Goal: Task Accomplishment & Management: Manage account settings

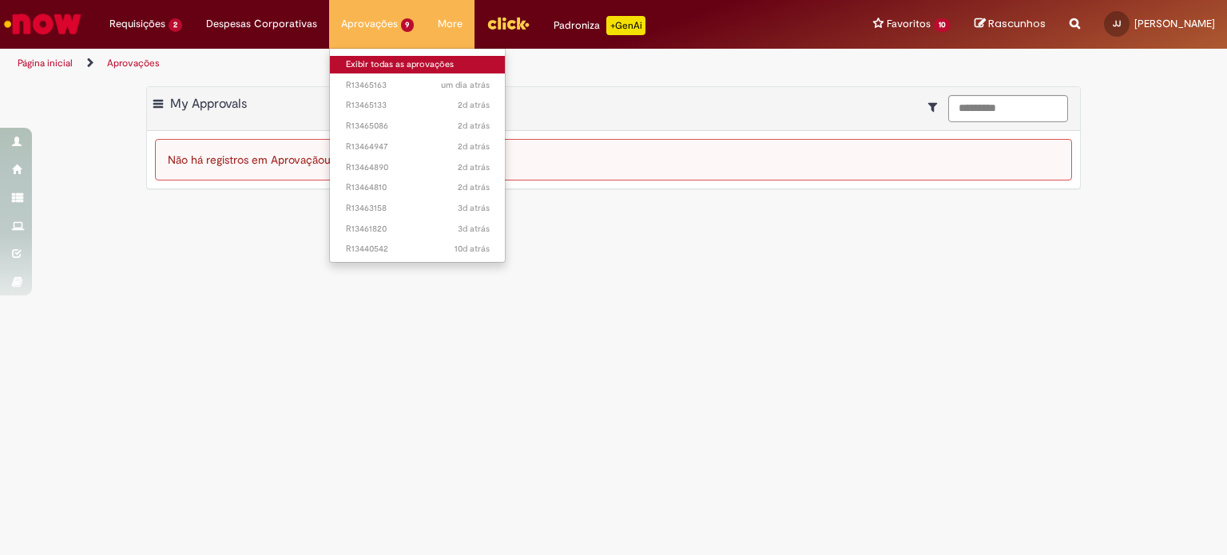
drag, startPoint x: 0, startPoint y: 0, endPoint x: 362, endPoint y: 60, distance: 366.8
click at [362, 60] on link "Exibir todas as aprovações" at bounding box center [418, 65] width 176 height 18
click at [382, 66] on link "Exibir todas as aprovações" at bounding box center [418, 65] width 176 height 18
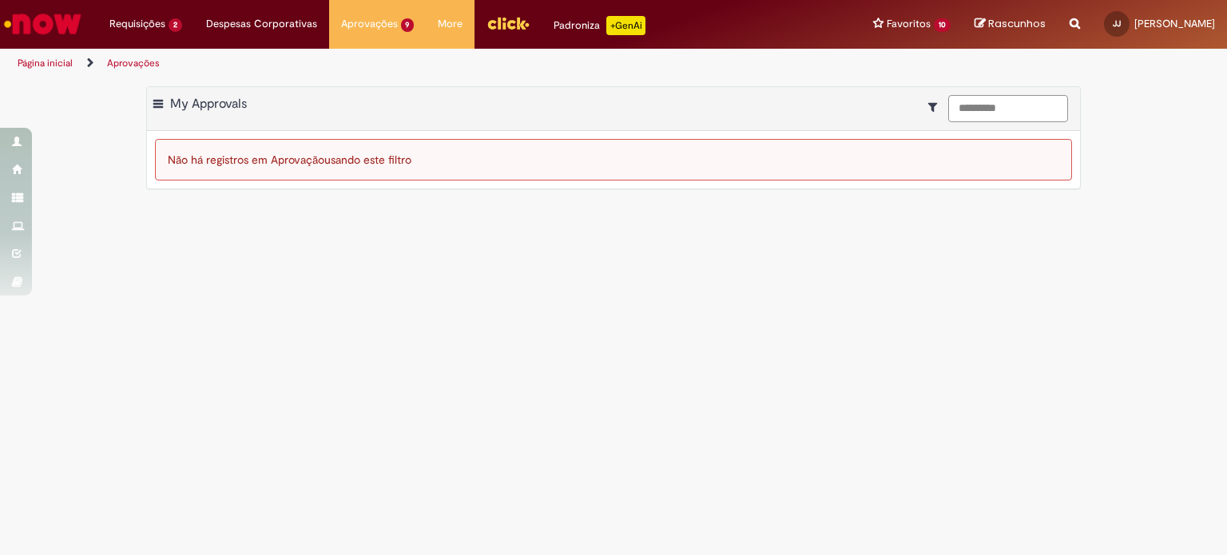
drag, startPoint x: 1035, startPoint y: 114, endPoint x: 767, endPoint y: 85, distance: 269.9
click at [767, 86] on div "Exportar como PDF Exportar como Excel Exportar como CSV My Approvals ********* …" at bounding box center [613, 137] width 935 height 103
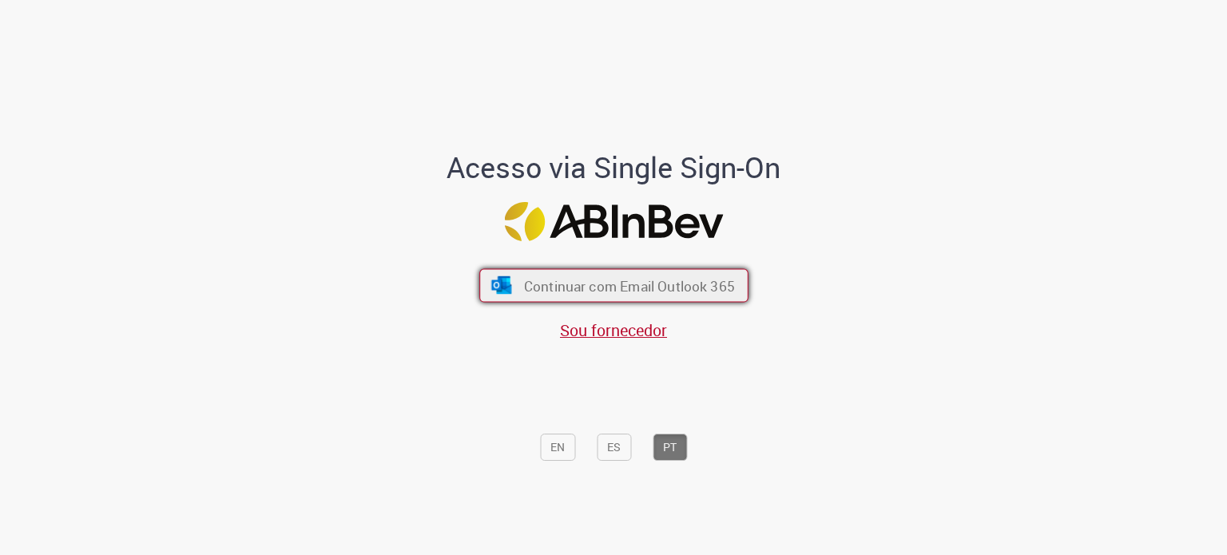
click at [594, 284] on span "Continuar com Email Outlook 365" at bounding box center [628, 285] width 211 height 18
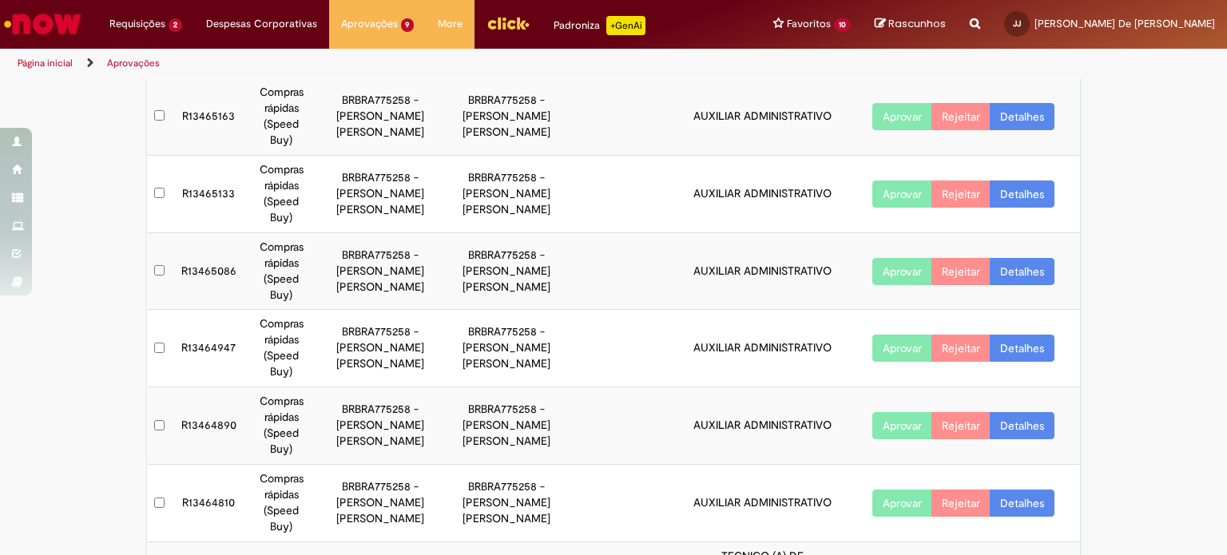
scroll to position [266, 0]
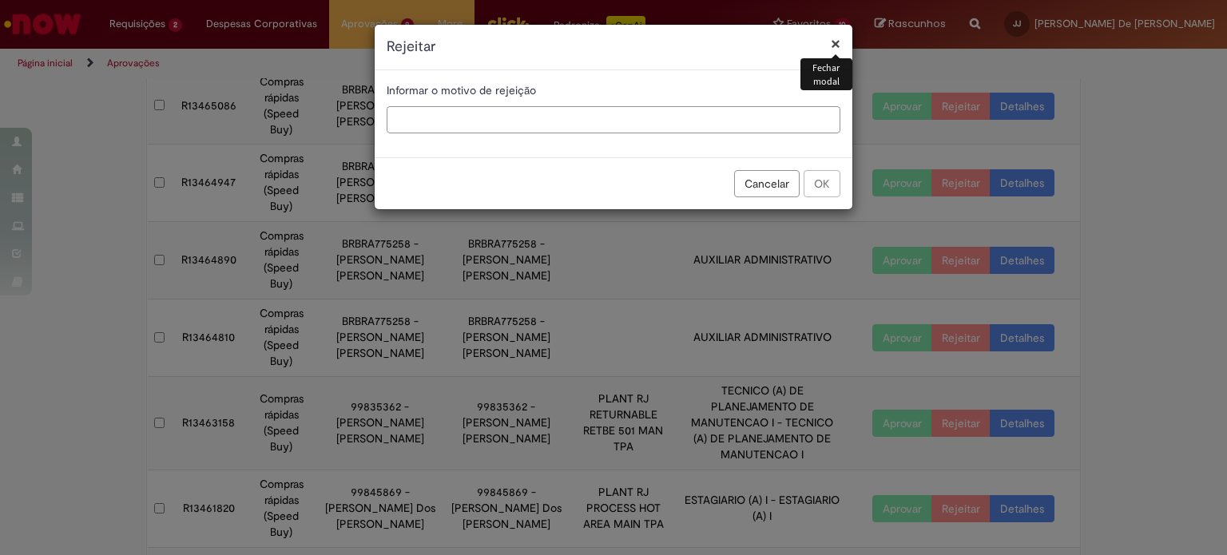
click at [693, 127] on input "text" at bounding box center [614, 119] width 454 height 27
type input "***"
click at [818, 177] on button "OK" at bounding box center [822, 183] width 37 height 27
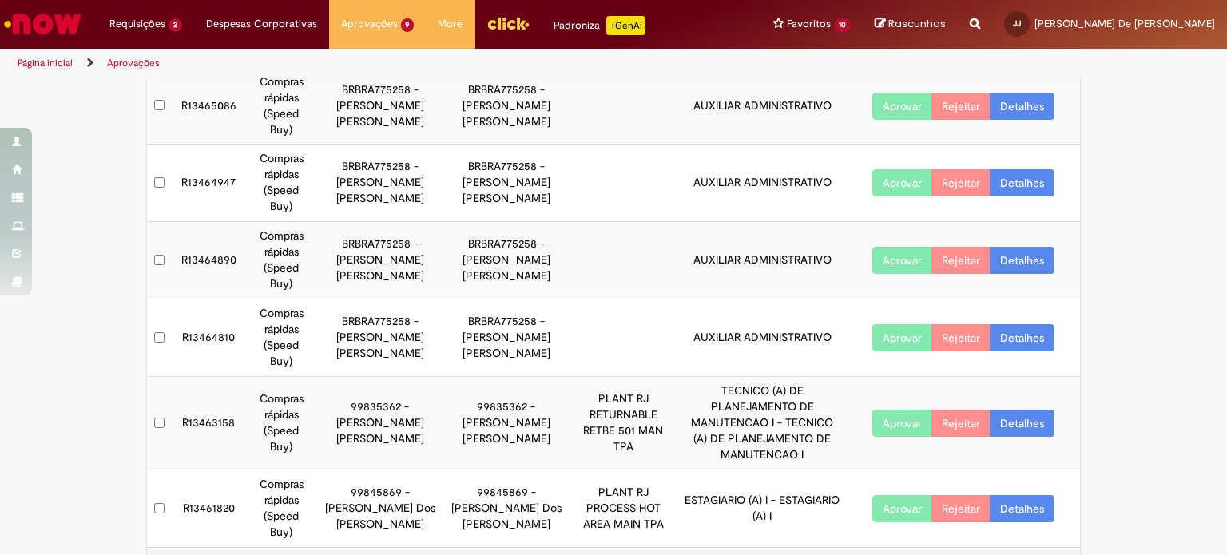
scroll to position [189, 0]
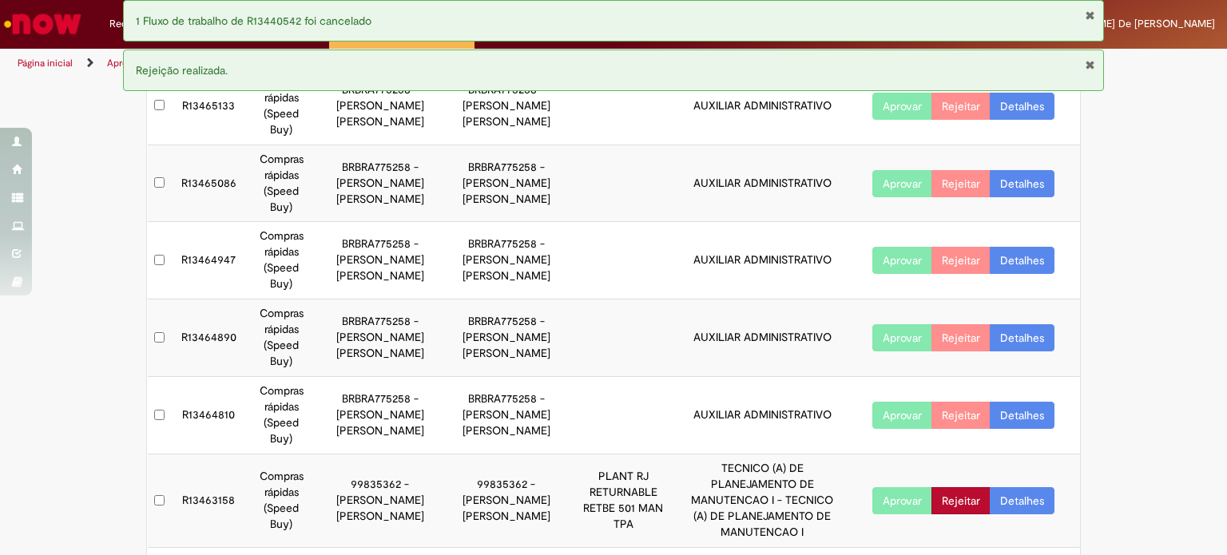
click at [955, 487] on button "Rejeitar" at bounding box center [960, 500] width 59 height 27
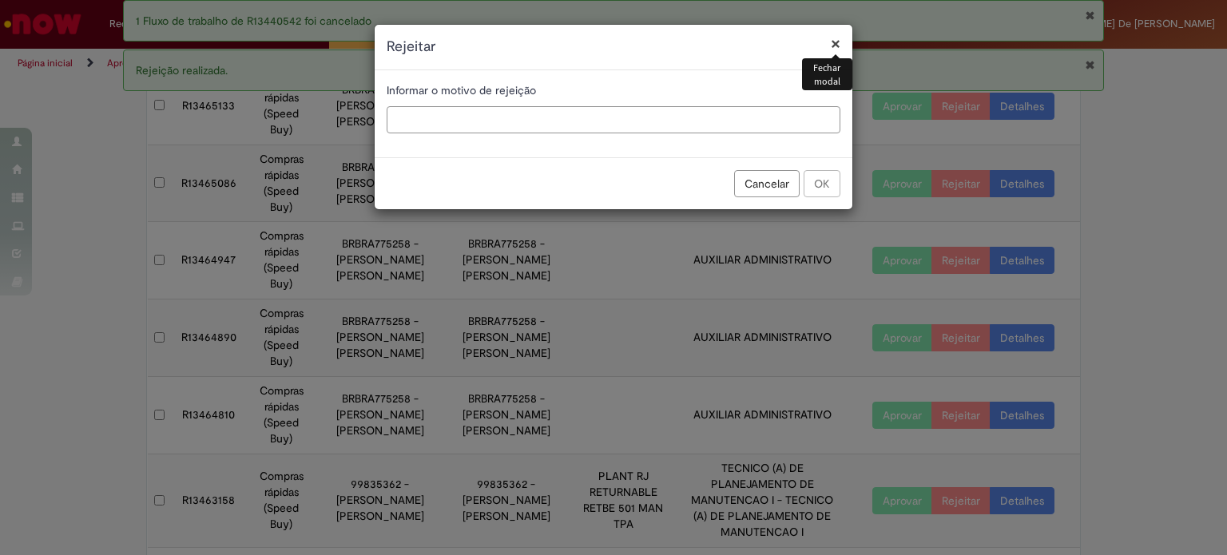
click at [547, 114] on input "text" at bounding box center [614, 119] width 454 height 27
type input "***"
click at [823, 176] on button "OK" at bounding box center [822, 183] width 37 height 27
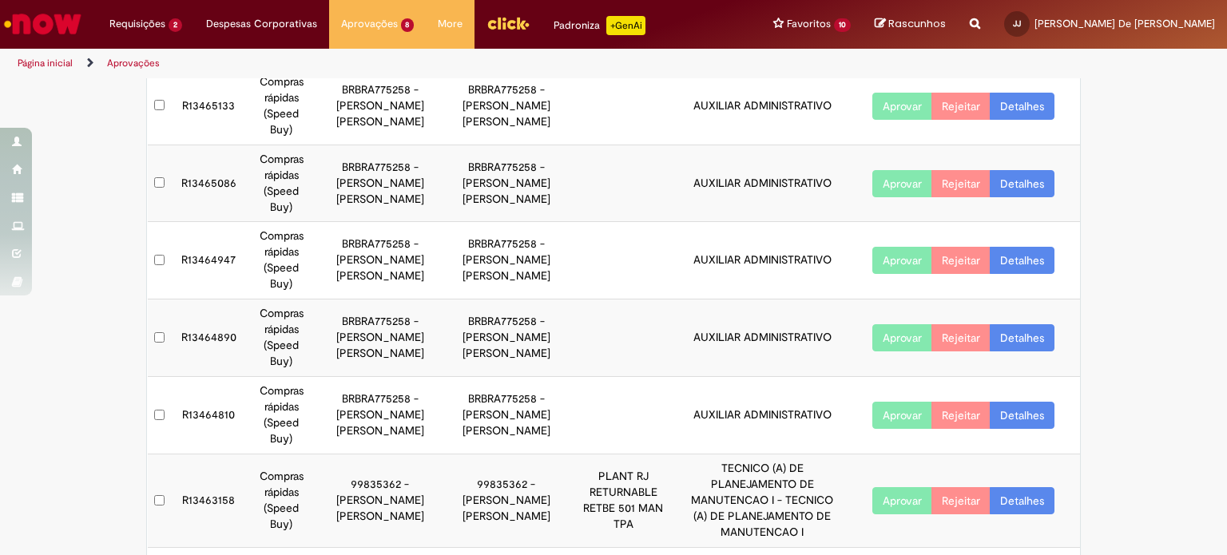
scroll to position [112, 0]
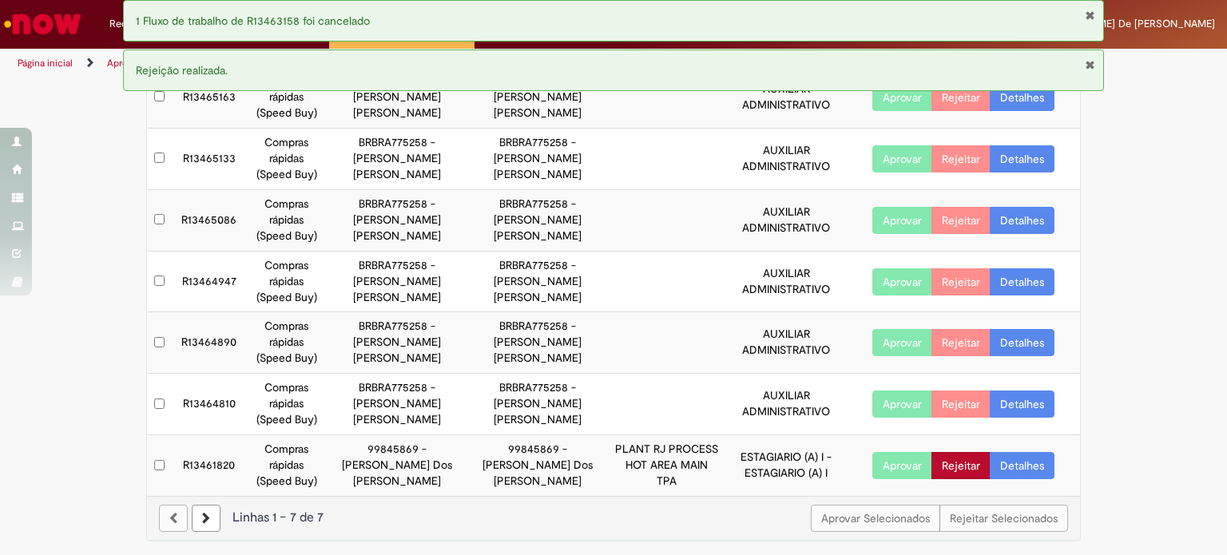
click at [967, 464] on button "Rejeitar" at bounding box center [960, 465] width 59 height 27
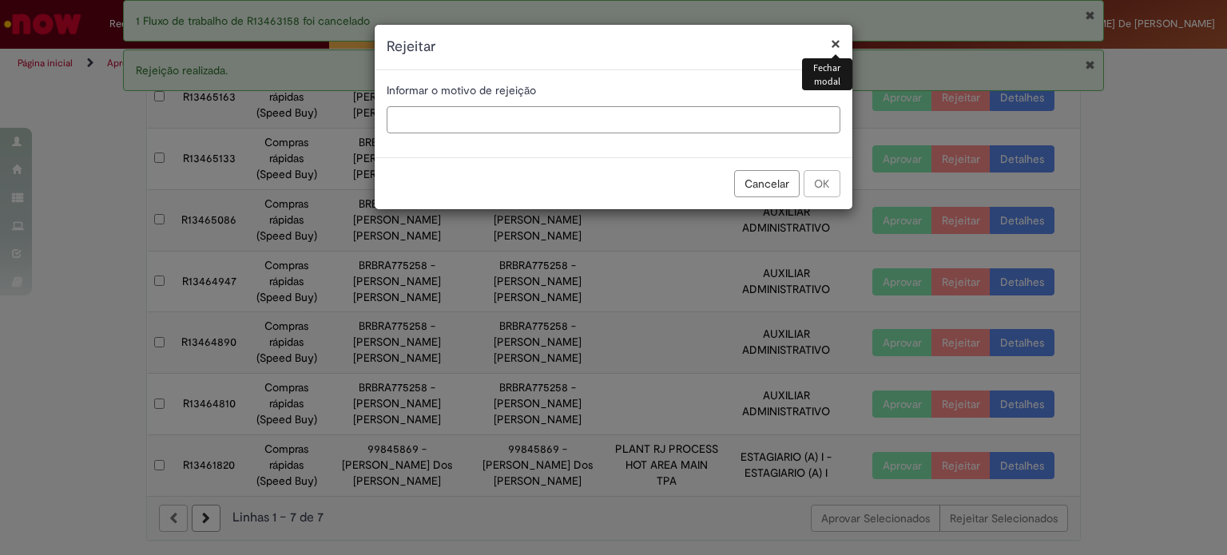
click at [446, 119] on input "text" at bounding box center [614, 119] width 454 height 27
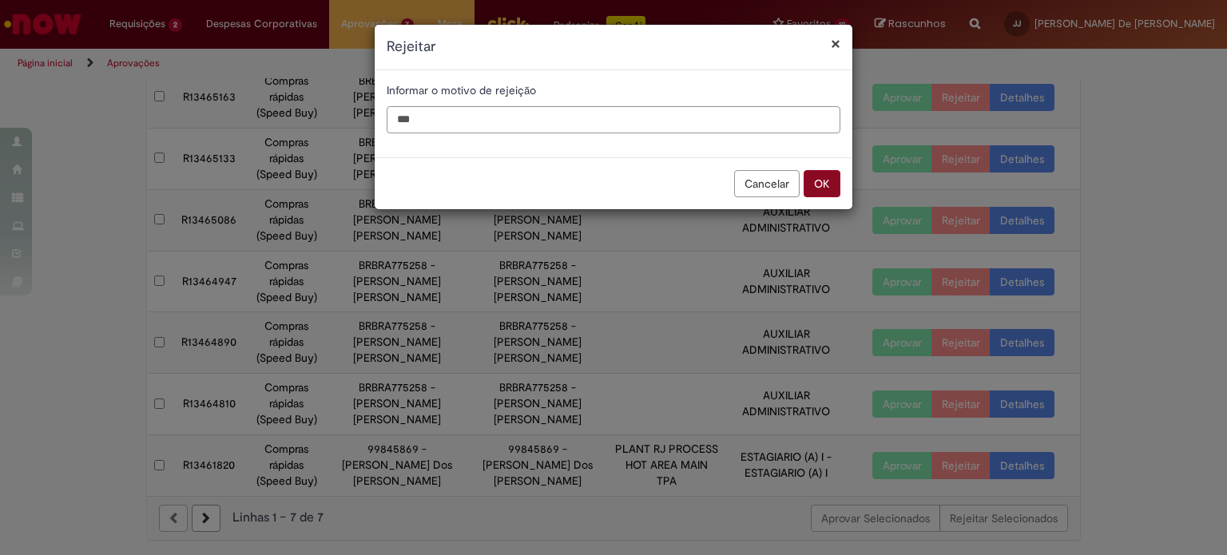
type input "***"
click at [823, 184] on button "OK" at bounding box center [822, 183] width 37 height 27
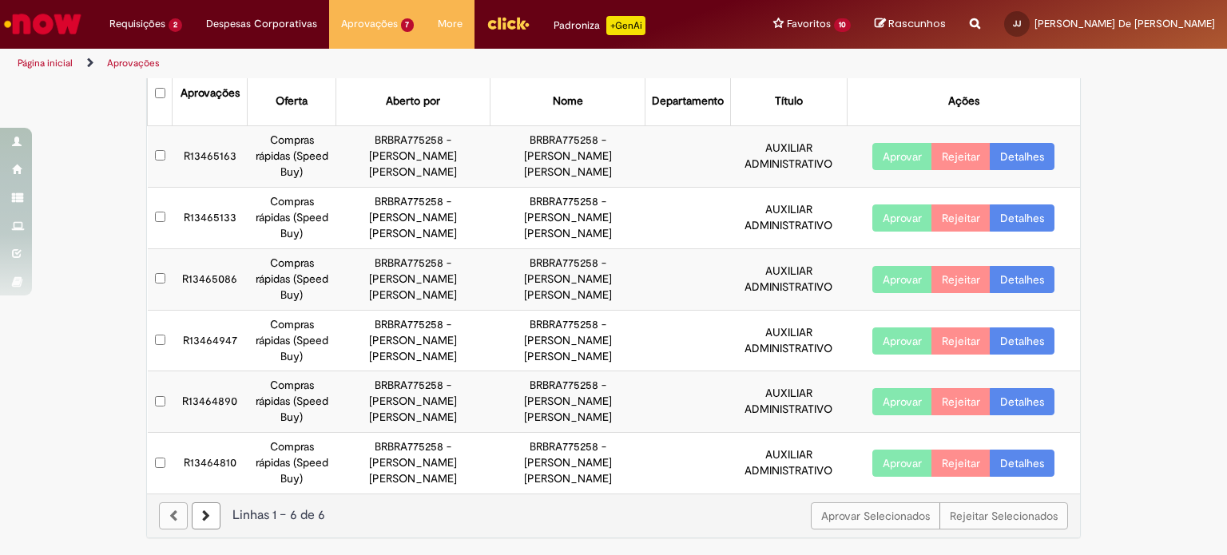
scroll to position [0, 0]
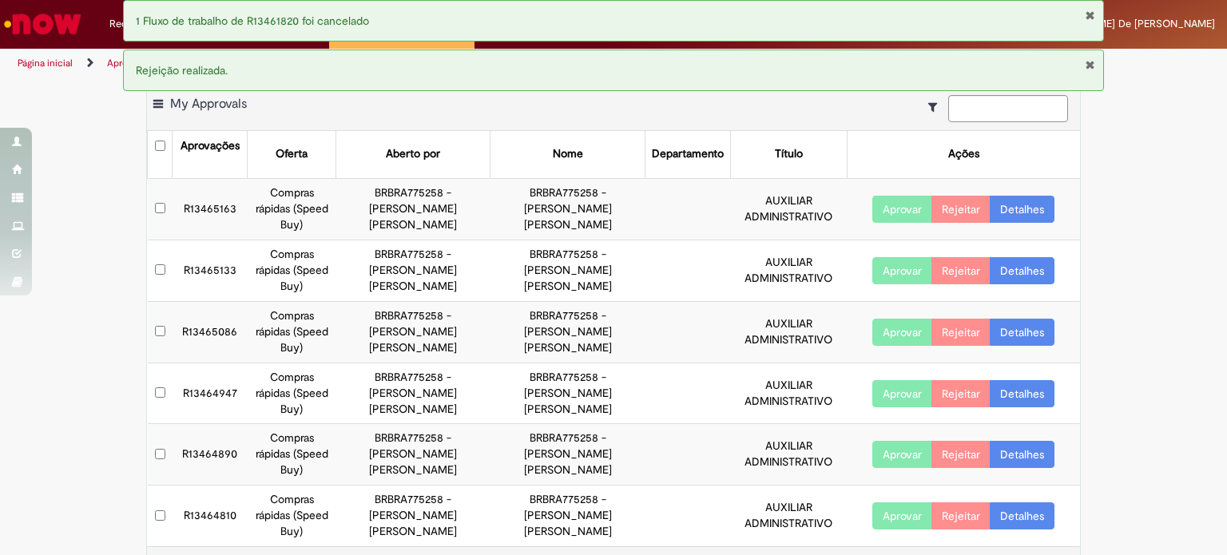
click at [1091, 15] on button "Fechar Notificação" at bounding box center [1090, 15] width 10 height 13
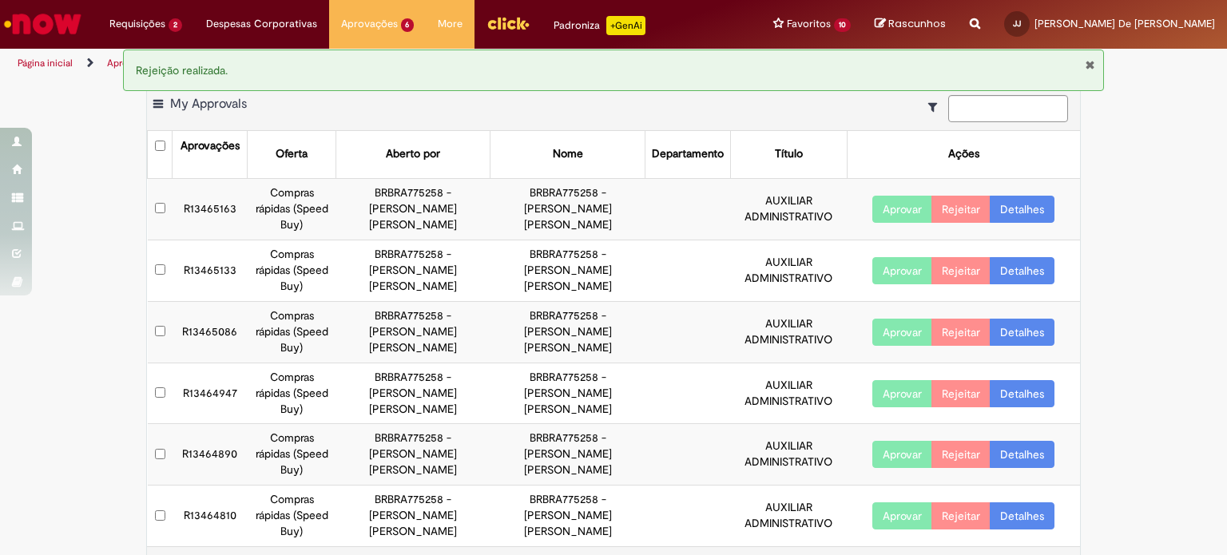
click at [1090, 61] on button "Fechar Notificação" at bounding box center [1090, 64] width 10 height 13
